Goal: Check status: Check status

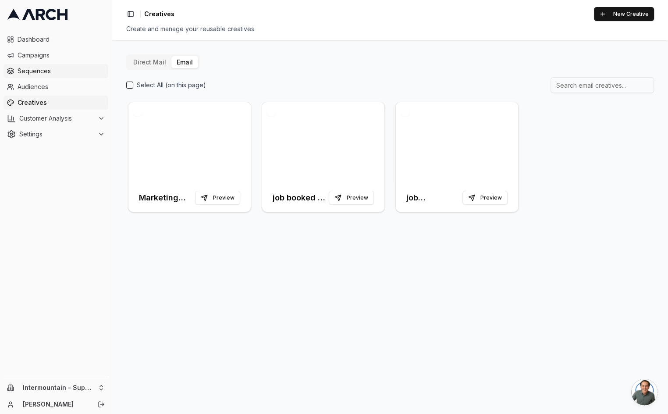
click at [36, 74] on span "Sequences" at bounding box center [61, 71] width 87 height 9
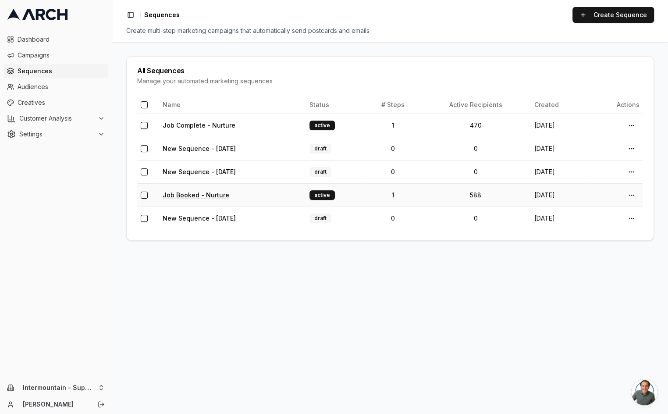
click at [186, 192] on link "Job Booked - Nurture" at bounding box center [196, 194] width 67 height 7
click at [186, 196] on link "Job Booked - Nurture" at bounding box center [196, 194] width 67 height 7
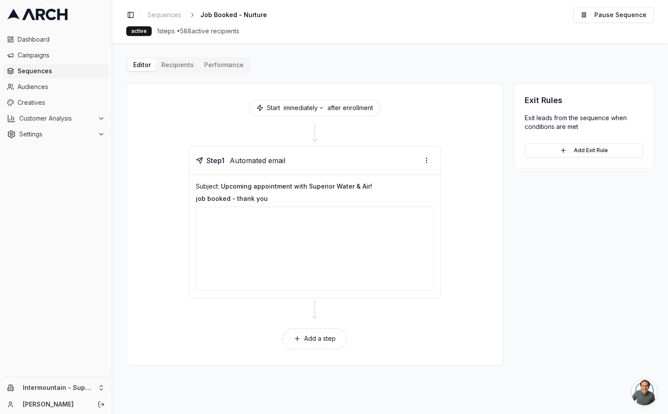
click at [214, 64] on button "Performance" at bounding box center [224, 65] width 50 height 12
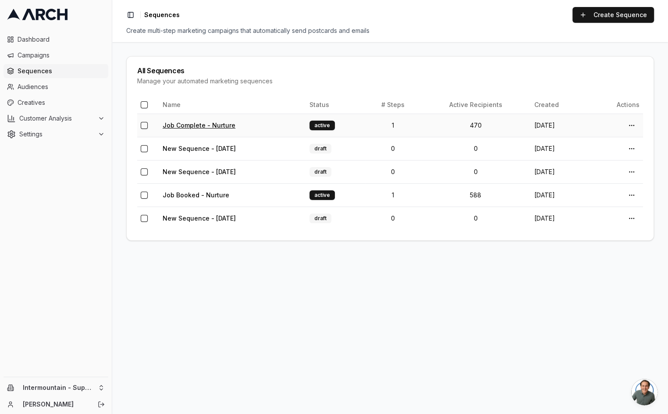
click at [215, 125] on link "Job Complete - Nurture" at bounding box center [199, 124] width 73 height 7
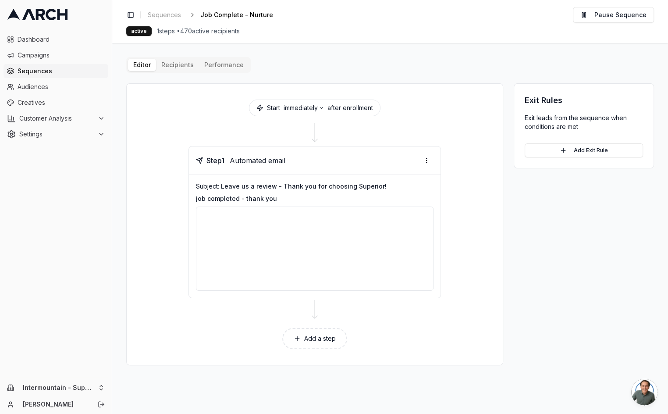
click at [236, 68] on button "Performance" at bounding box center [224, 65] width 50 height 12
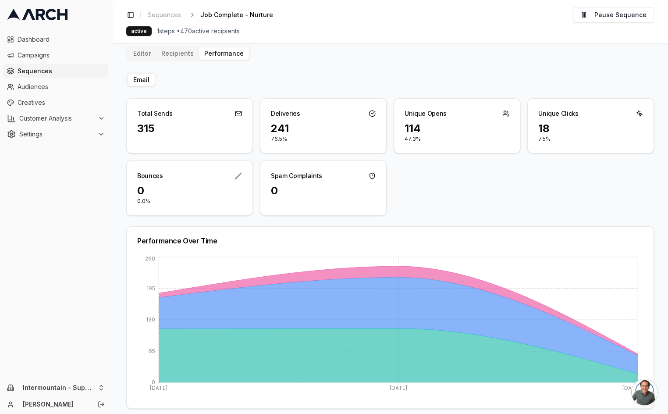
scroll to position [9, 0]
